Goal: Task Accomplishment & Management: Manage account settings

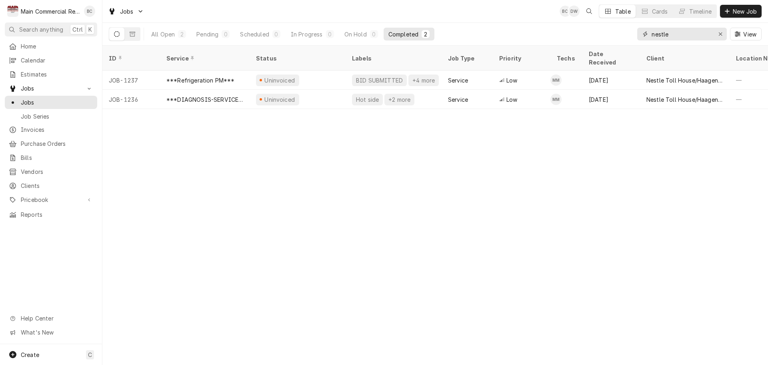
click at [722, 34] on icon "Erase input" at bounding box center [721, 34] width 4 height 6
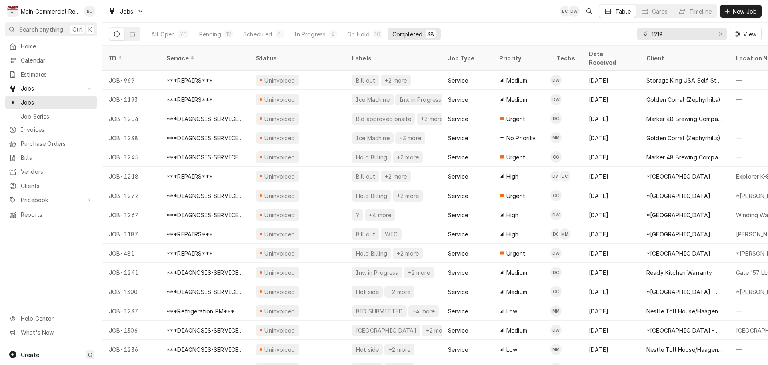
type input "1219"
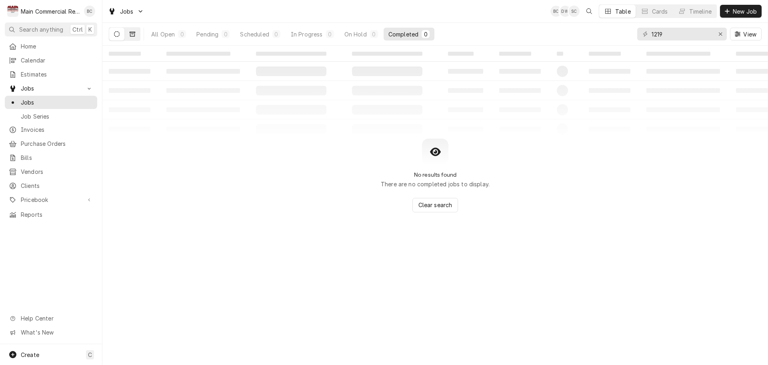
click at [135, 35] on icon "Dynamic Content Wrapper" at bounding box center [133, 34] width 6 height 5
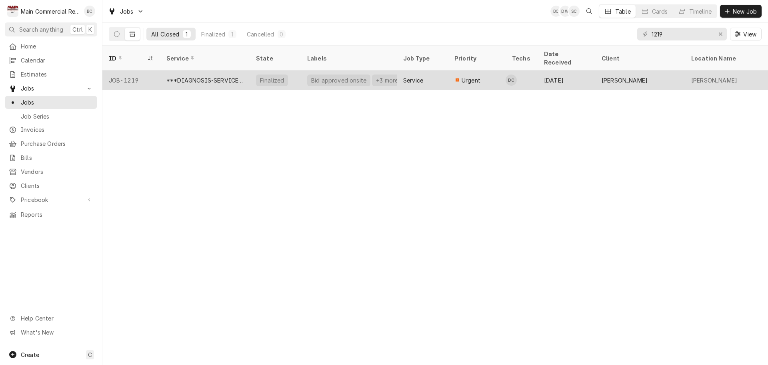
click at [222, 76] on div "***DIAGNOSIS-SERVICE CALL***" at bounding box center [205, 80] width 77 height 8
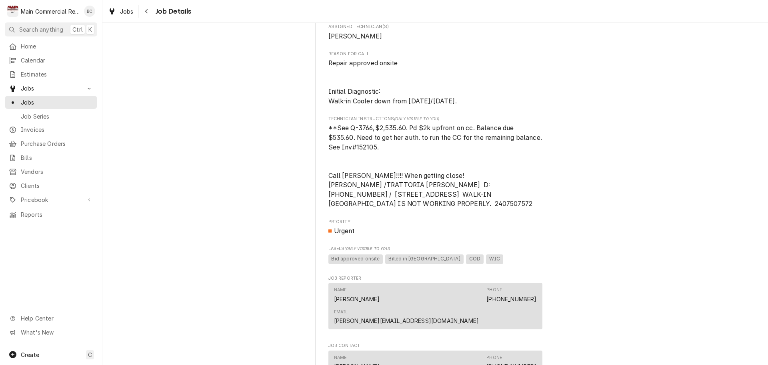
scroll to position [360, 0]
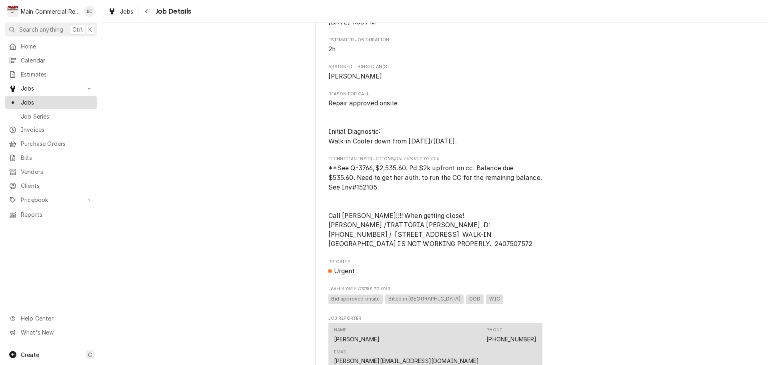
click at [45, 99] on span "Jobs" at bounding box center [57, 102] width 72 height 8
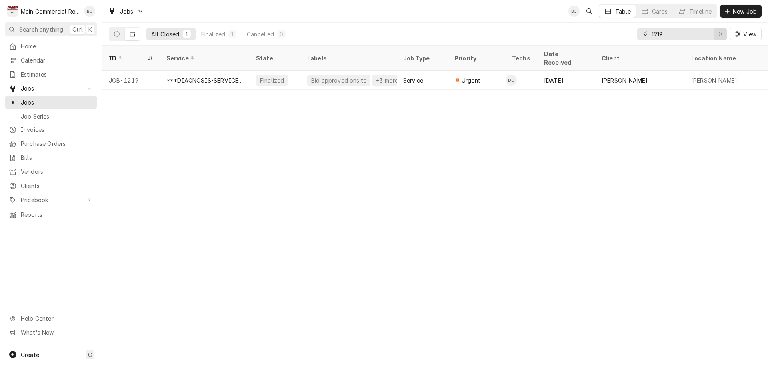
click at [721, 32] on icon "Erase input" at bounding box center [721, 34] width 4 height 6
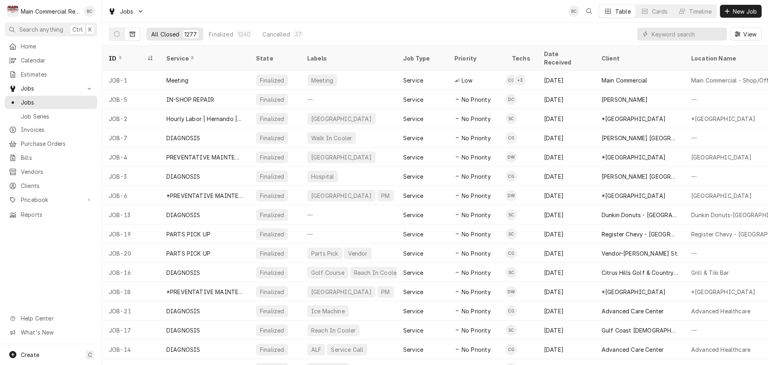
click at [131, 36] on icon "Dynamic Content Wrapper" at bounding box center [133, 34] width 6 height 5
click at [132, 35] on icon "Dynamic Content Wrapper" at bounding box center [133, 34] width 6 height 6
click at [117, 34] on icon "Dynamic Content Wrapper" at bounding box center [117, 34] width 6 height 6
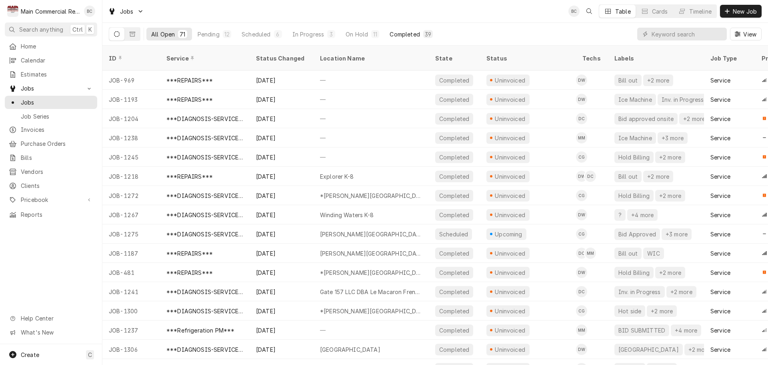
click at [405, 36] on div "Completed" at bounding box center [405, 34] width 30 height 8
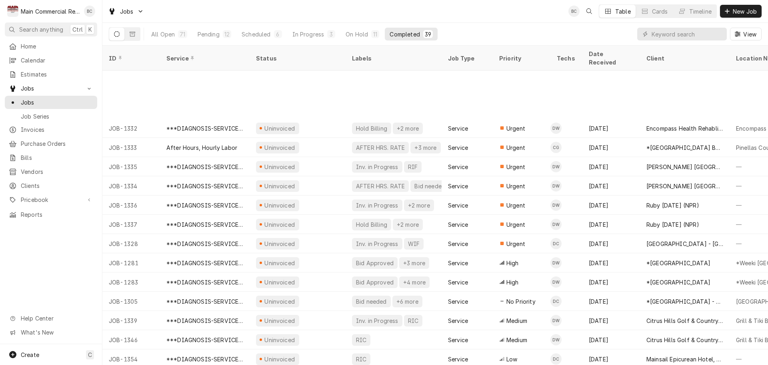
scroll to position [451, 0]
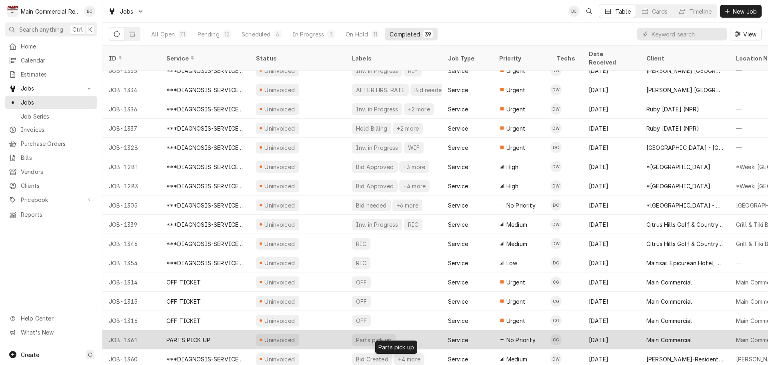
click at [365, 334] on div "Parts pick up" at bounding box center [374, 340] width 44 height 12
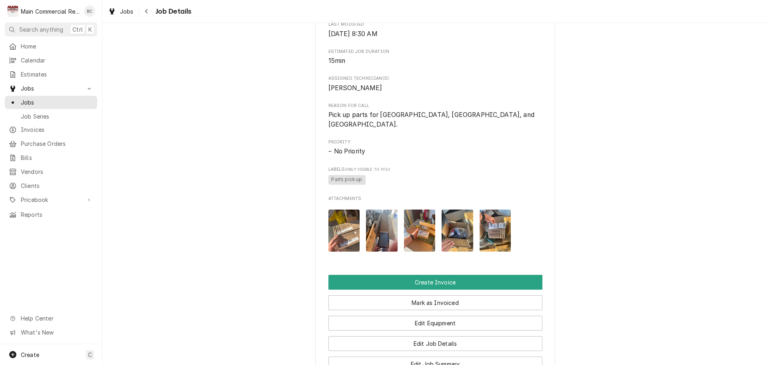
scroll to position [320, 0]
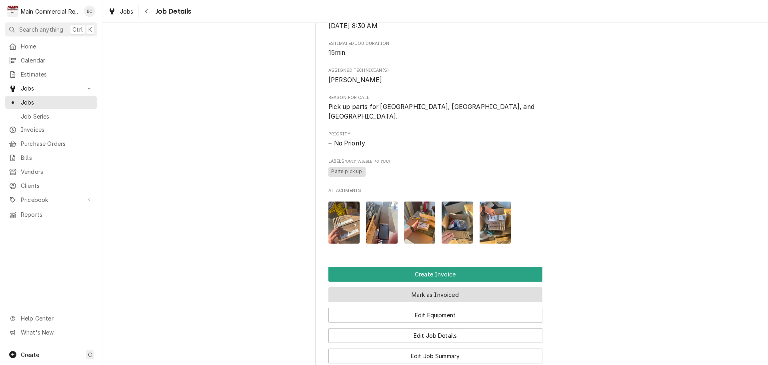
click at [373, 296] on button "Mark as Invoiced" at bounding box center [436, 294] width 214 height 15
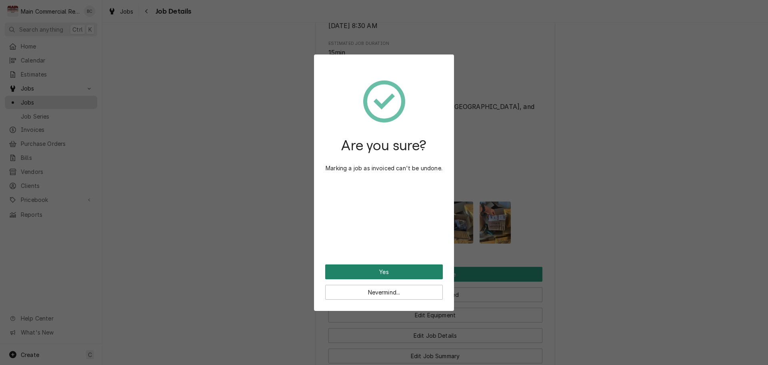
click at [380, 273] on button "Yes" at bounding box center [384, 271] width 118 height 15
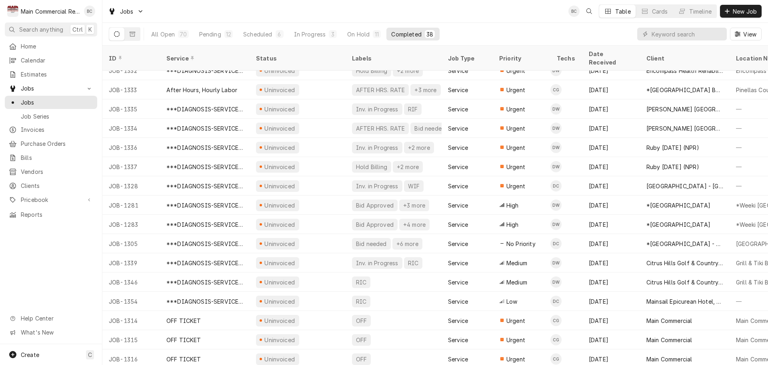
scroll to position [432, 0]
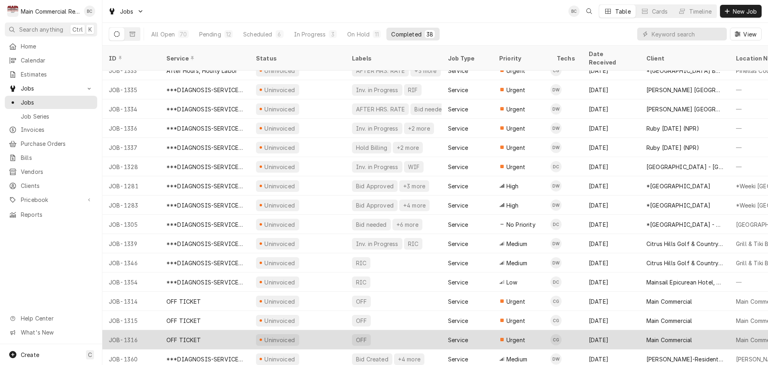
click at [195, 335] on div "OFF TICKET" at bounding box center [184, 339] width 35 height 8
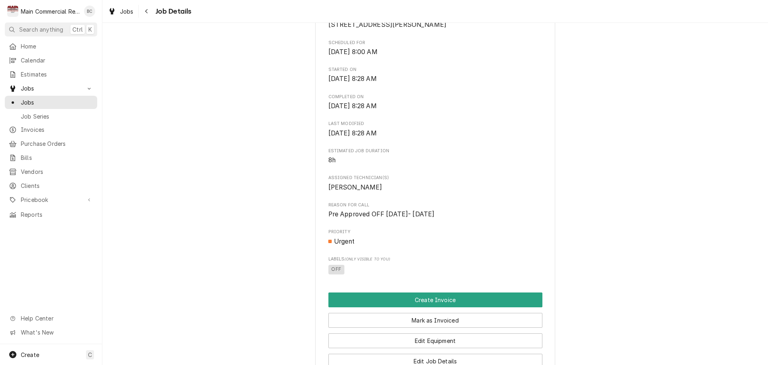
scroll to position [240, 0]
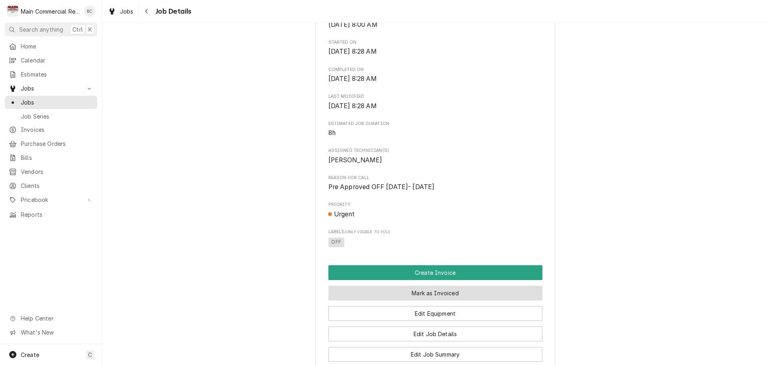
click at [426, 300] on button "Mark as Invoiced" at bounding box center [436, 292] width 214 height 15
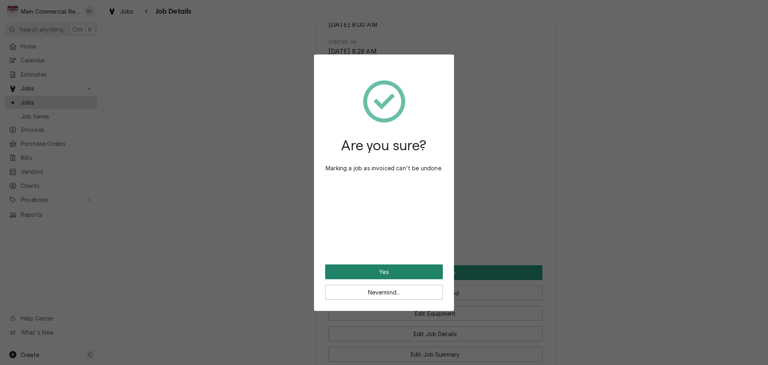
click at [398, 273] on button "Yes" at bounding box center [384, 271] width 118 height 15
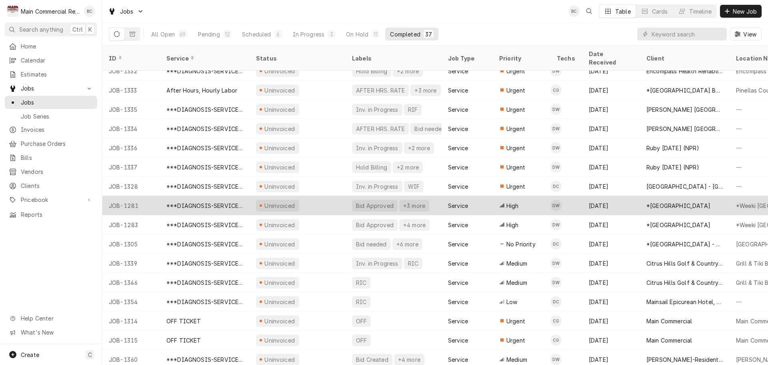
scroll to position [413, 0]
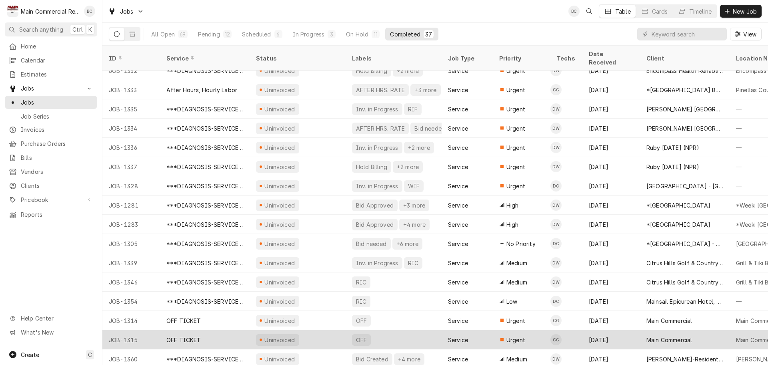
click at [193, 335] on div "OFF TICKET" at bounding box center [184, 339] width 35 height 8
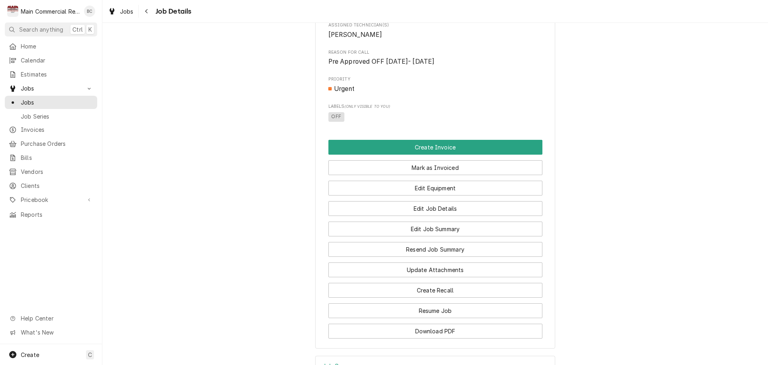
scroll to position [359, 0]
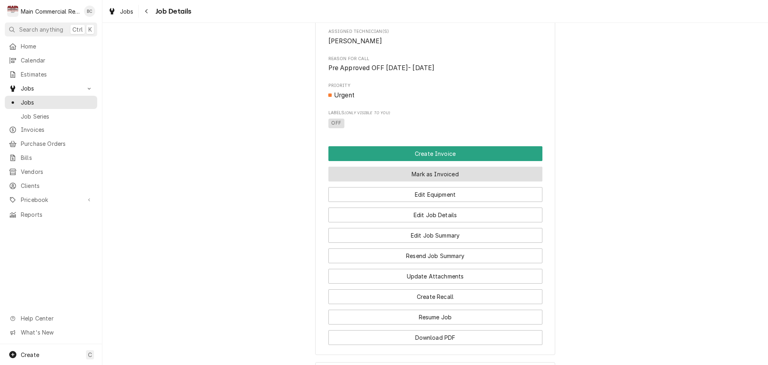
click at [421, 181] on button "Mark as Invoiced" at bounding box center [436, 174] width 214 height 15
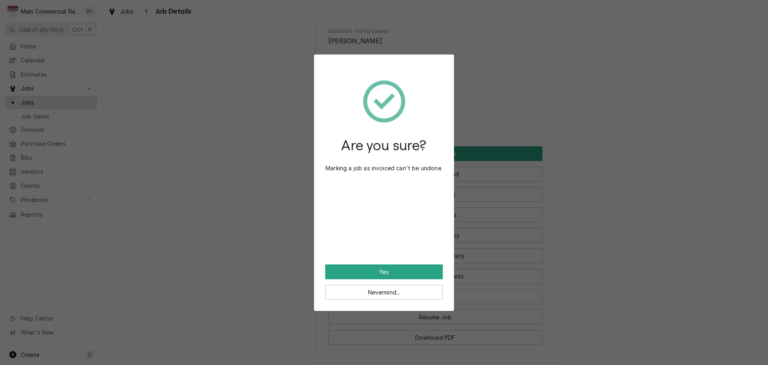
click at [280, 248] on div "Are you sure? Marking a job as invoiced can't be undone. Yes Nevermind..." at bounding box center [384, 182] width 768 height 365
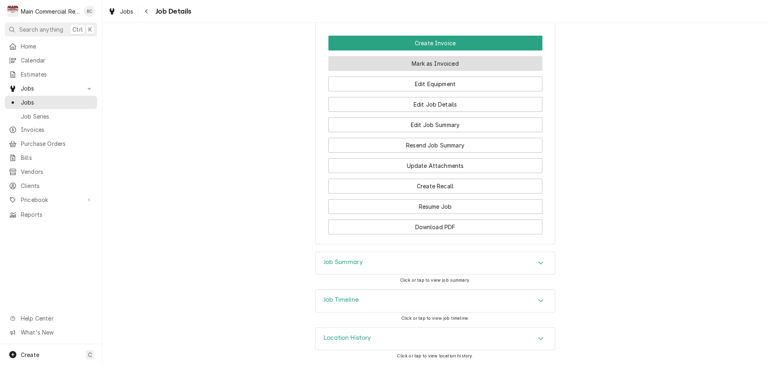
scroll to position [479, 0]
click at [34, 100] on span "Jobs" at bounding box center [57, 102] width 72 height 8
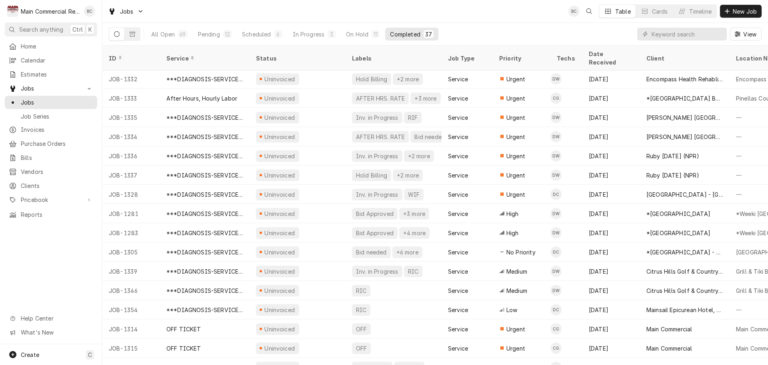
scroll to position [413, 0]
